Goal: Find specific page/section: Find specific page/section

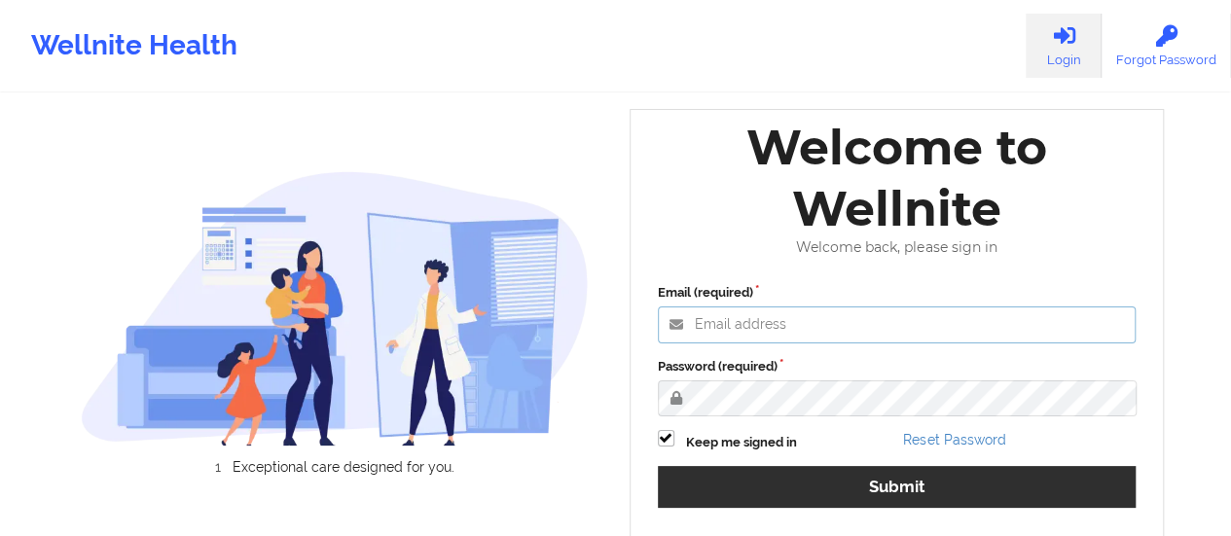
type input "[EMAIL_ADDRESS][DOMAIN_NAME]"
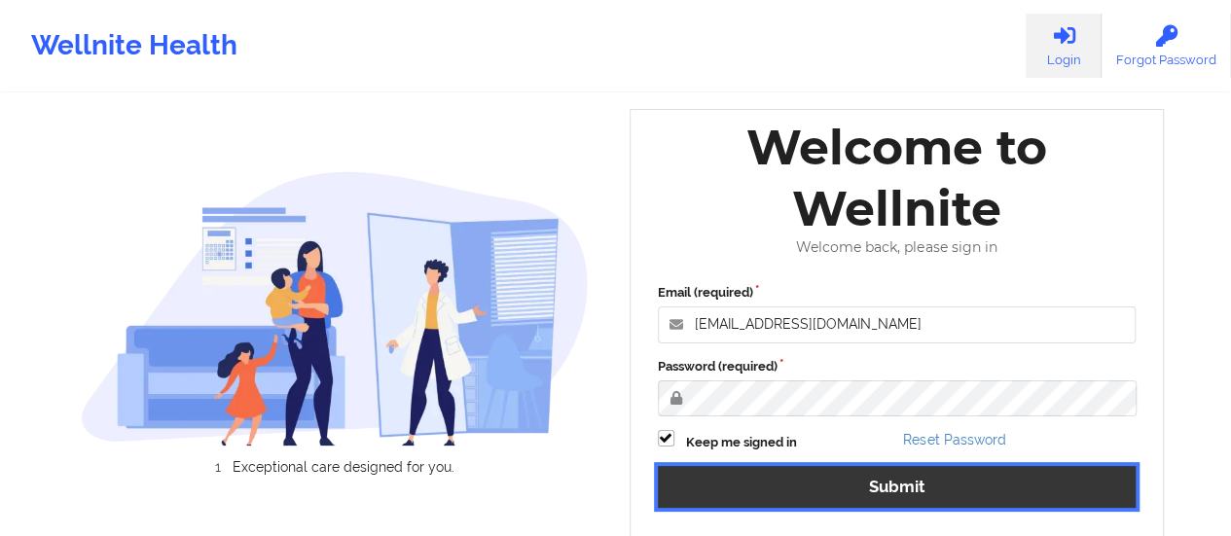
click at [716, 487] on button "Submit" at bounding box center [897, 487] width 479 height 42
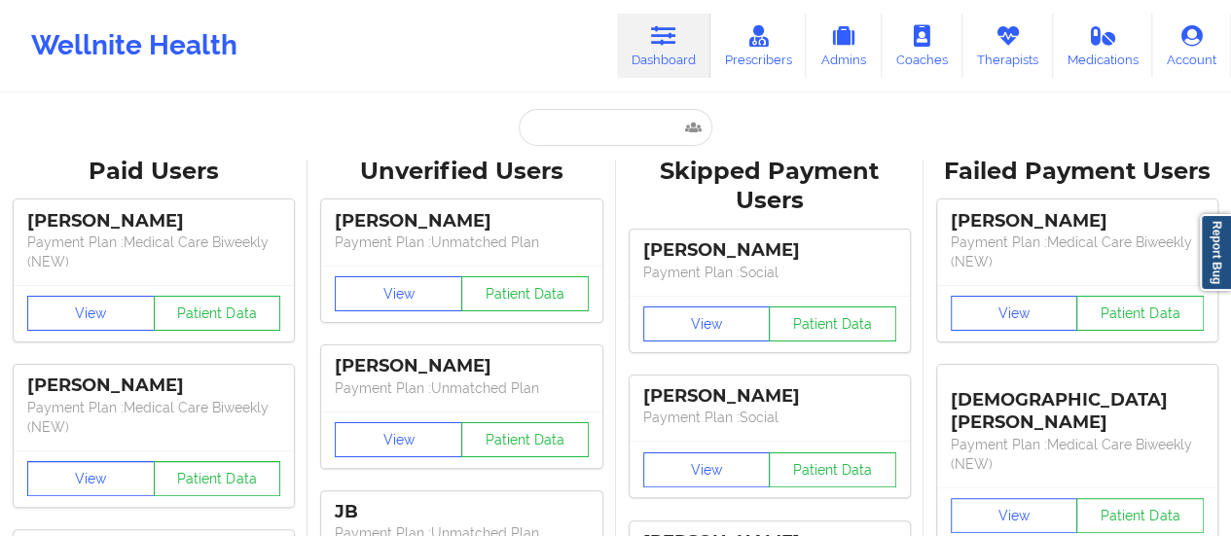
drag, startPoint x: 662, startPoint y: 108, endPoint x: 651, endPoint y: 118, distance: 14.5
click at [651, 118] on input "text" at bounding box center [615, 127] width 193 height 37
paste input "[EMAIL_ADDRESS][DOMAIN_NAME]"
type input "[EMAIL_ADDRESS][DOMAIN_NAME]"
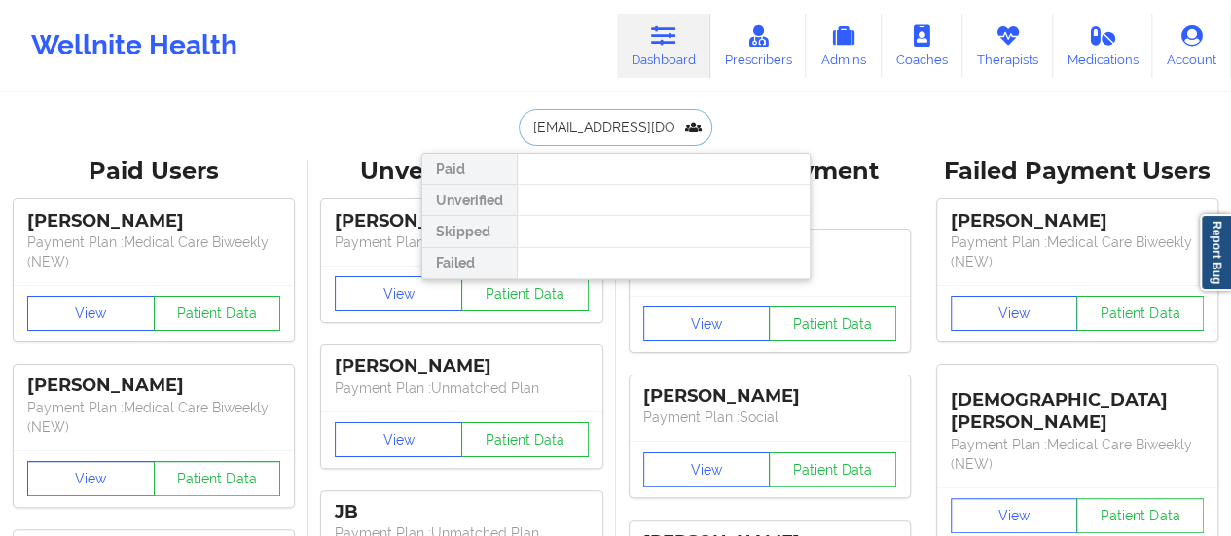
scroll to position [0, 25]
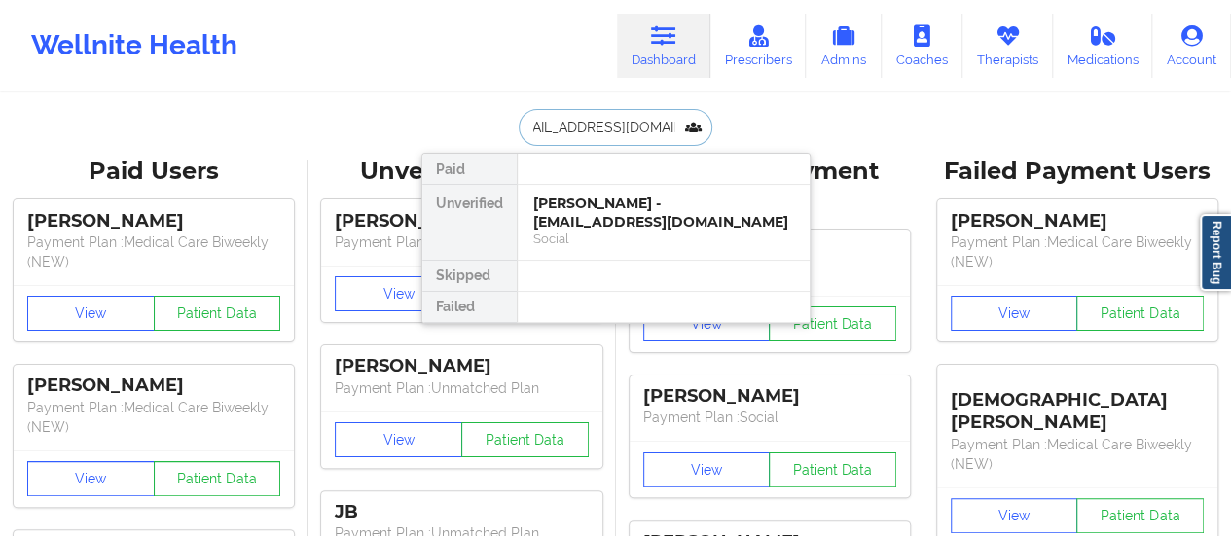
click at [619, 201] on div "[PERSON_NAME] - [EMAIL_ADDRESS][DOMAIN_NAME]" at bounding box center [663, 213] width 261 height 36
